Goal: Navigation & Orientation: Find specific page/section

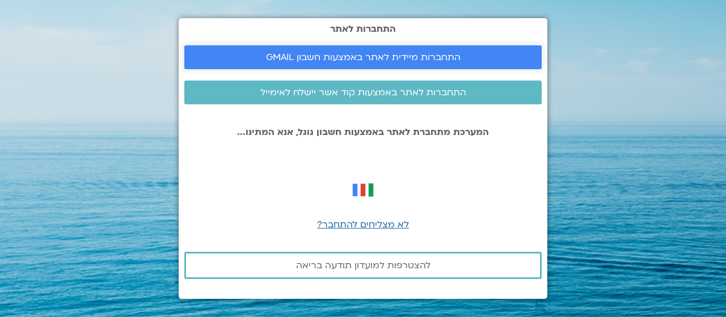
click at [429, 52] on span "התחברות מיידית לאתר באמצעות חשבון GMAIL" at bounding box center [363, 57] width 195 height 10
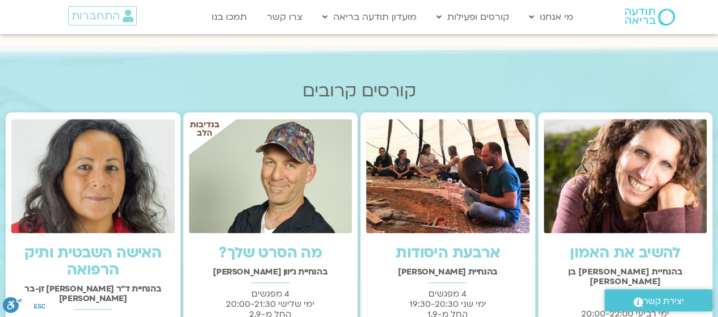
scroll to position [227, 0]
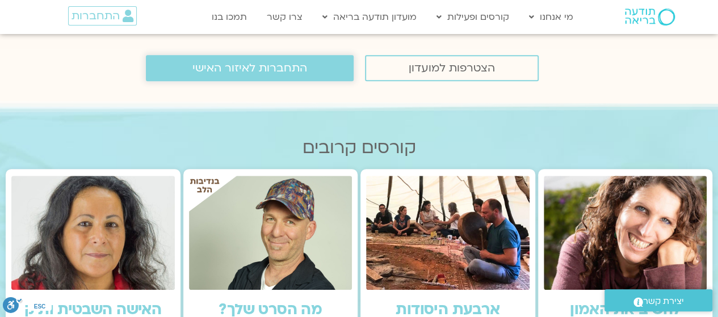
click at [264, 70] on span "התחברות לאיזור האישי" at bounding box center [249, 68] width 115 height 12
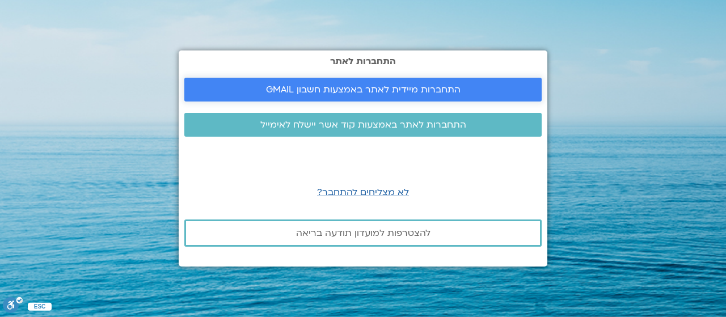
click at [371, 89] on span "התחברות מיידית לאתר באמצעות חשבון GMAIL" at bounding box center [363, 90] width 195 height 10
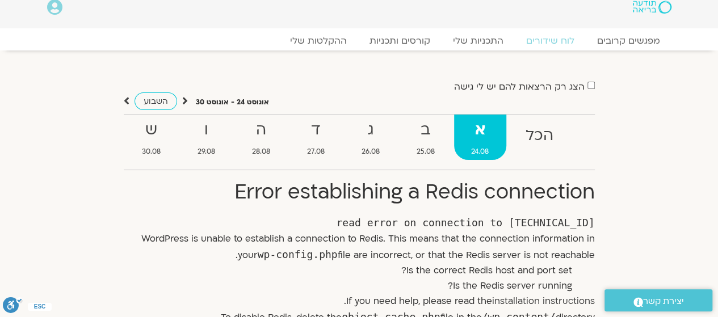
scroll to position [11, 0]
click at [491, 133] on strong "א" at bounding box center [480, 131] width 52 height 26
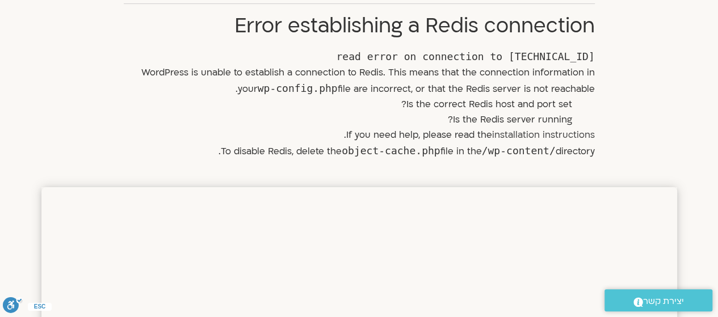
scroll to position [182, 0]
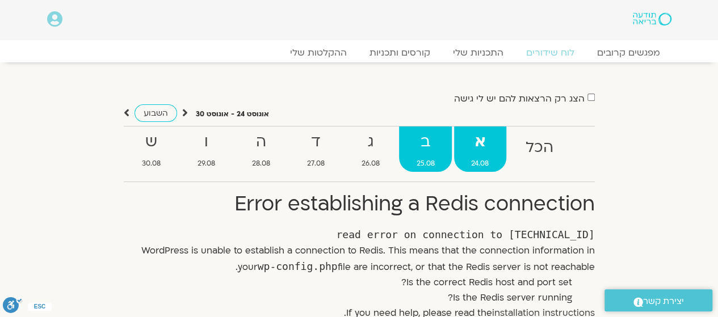
click at [425, 143] on strong "ב" at bounding box center [425, 142] width 53 height 26
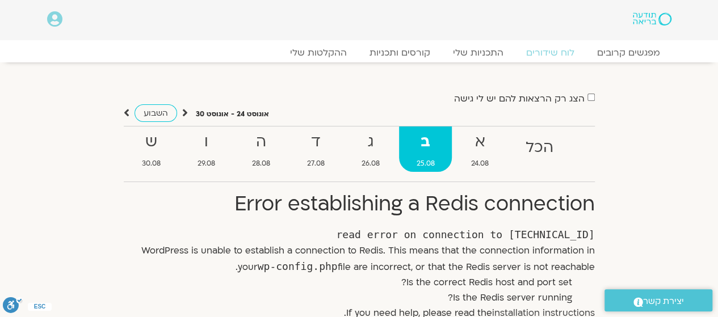
click at [646, 14] on img at bounding box center [652, 18] width 38 height 13
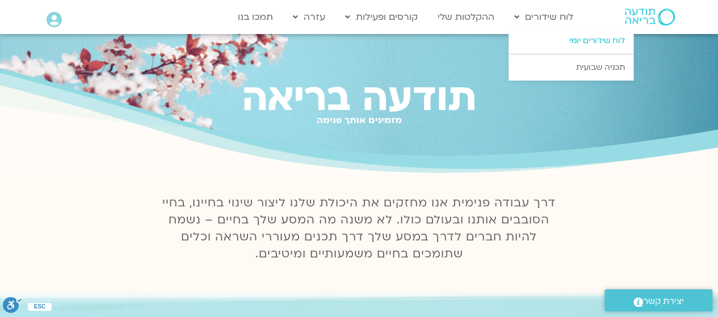
click at [601, 40] on link "לוח שידורים יומי" at bounding box center [570, 41] width 125 height 26
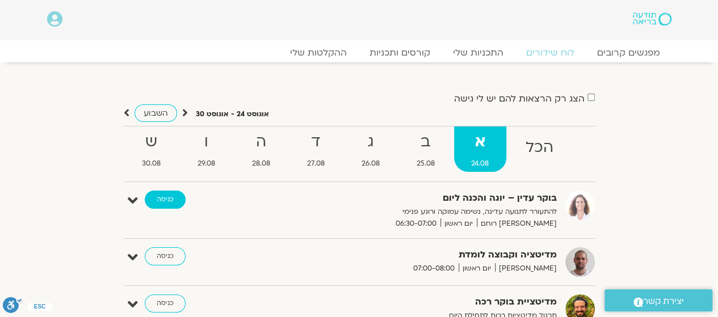
click at [161, 195] on link "כניסה" at bounding box center [165, 200] width 41 height 18
